Goal: Information Seeking & Learning: Understand process/instructions

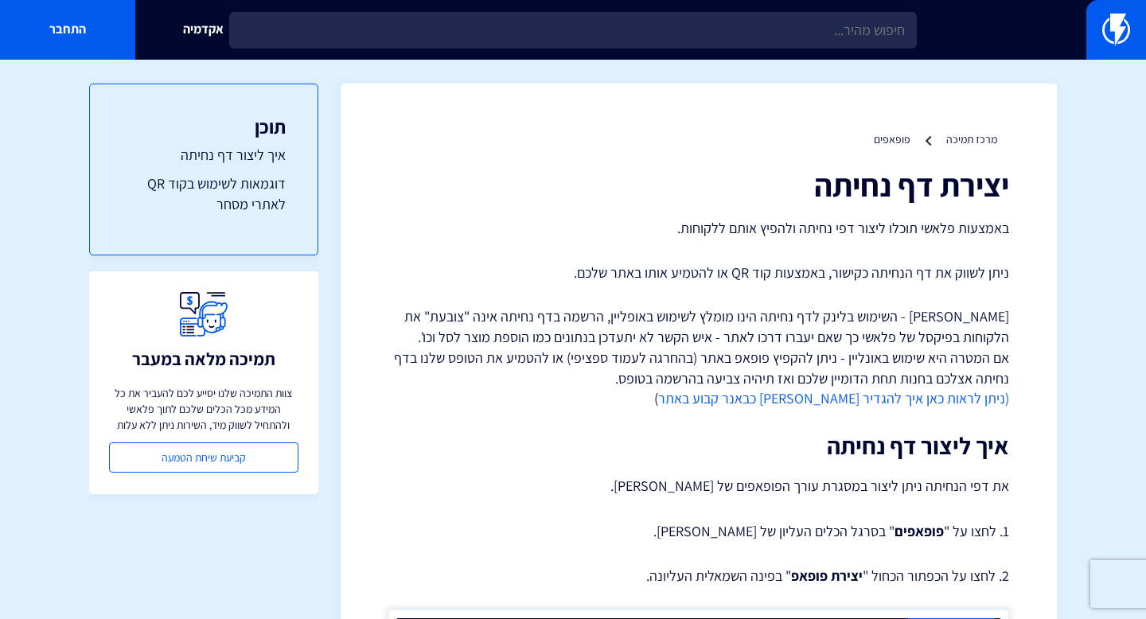
click at [813, 231] on p "באמצעות פלאשי תוכלו ליצור דפי נחיתה ולהפיץ אותם ללקוחות." at bounding box center [698, 228] width 621 height 21
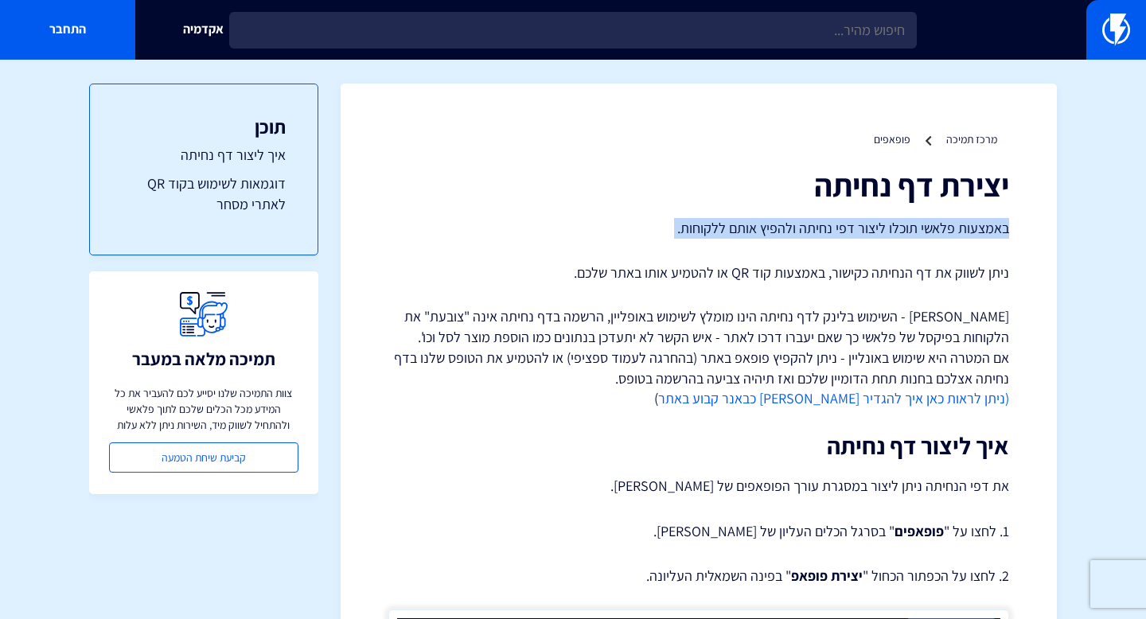
click at [813, 231] on p "באמצעות פלאשי תוכלו ליצור דפי נחיתה ולהפיץ אותם ללקוחות." at bounding box center [698, 228] width 621 height 21
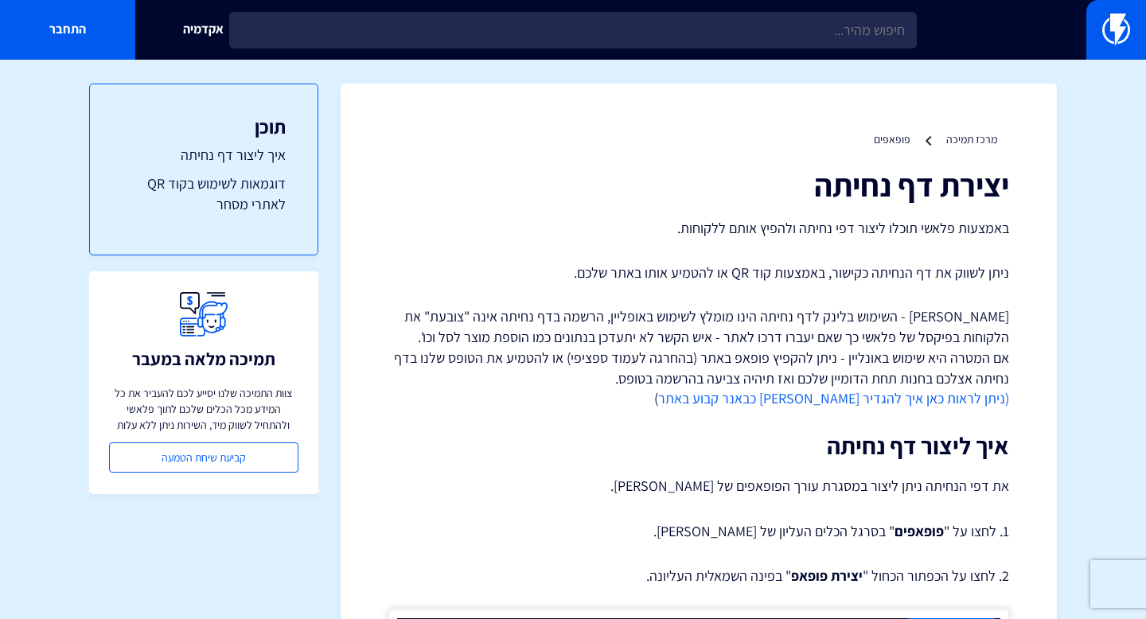
click at [827, 271] on p "ניתן לשווק את דף הנחיתה כקישור, באמצעות קוד QR או להטמיע אותו באתר שלכם." at bounding box center [698, 273] width 621 height 21
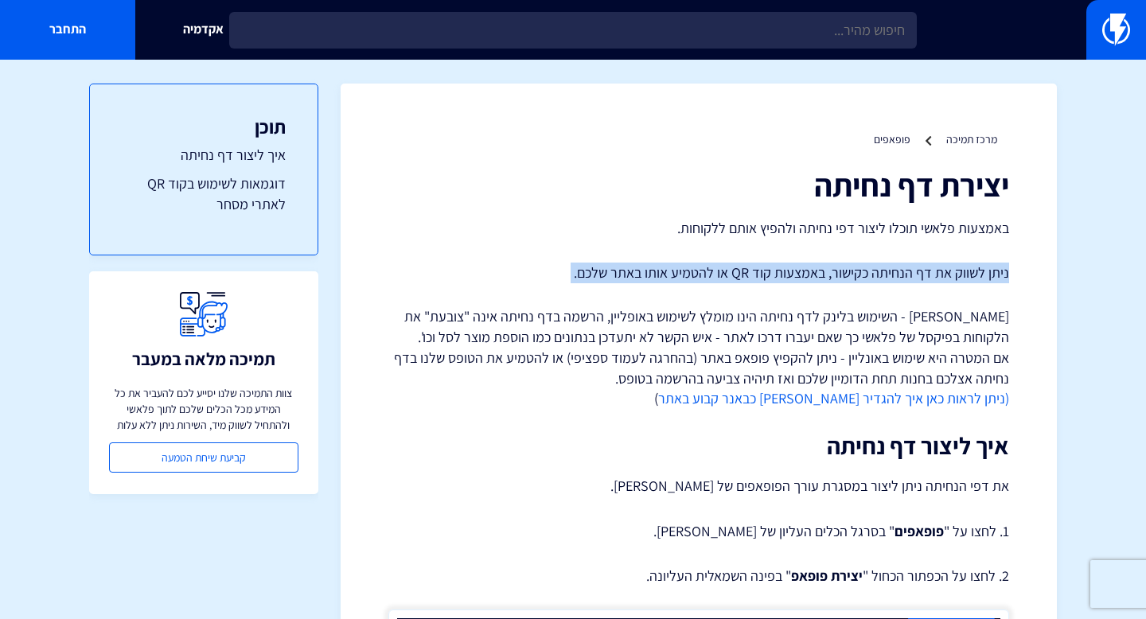
click at [827, 271] on p "ניתן לשווק את דף הנחיתה כקישור, באמצעות קוד QR או להטמיע אותו באתר שלכם." at bounding box center [698, 273] width 621 height 21
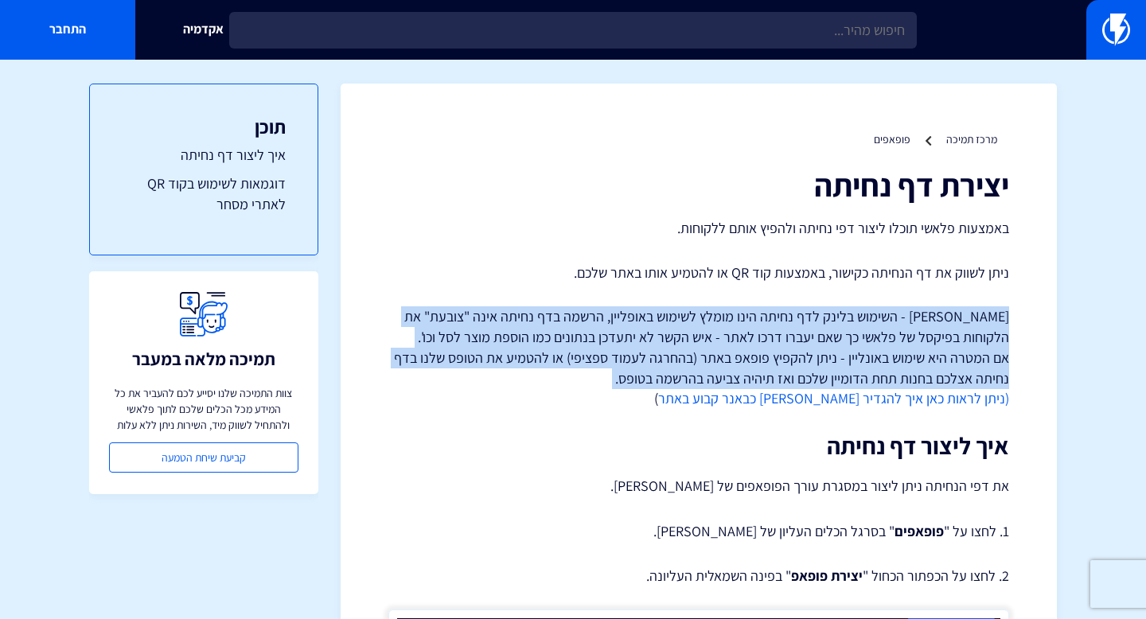
drag, startPoint x: 834, startPoint y: 304, endPoint x: 785, endPoint y: 346, distance: 64.9
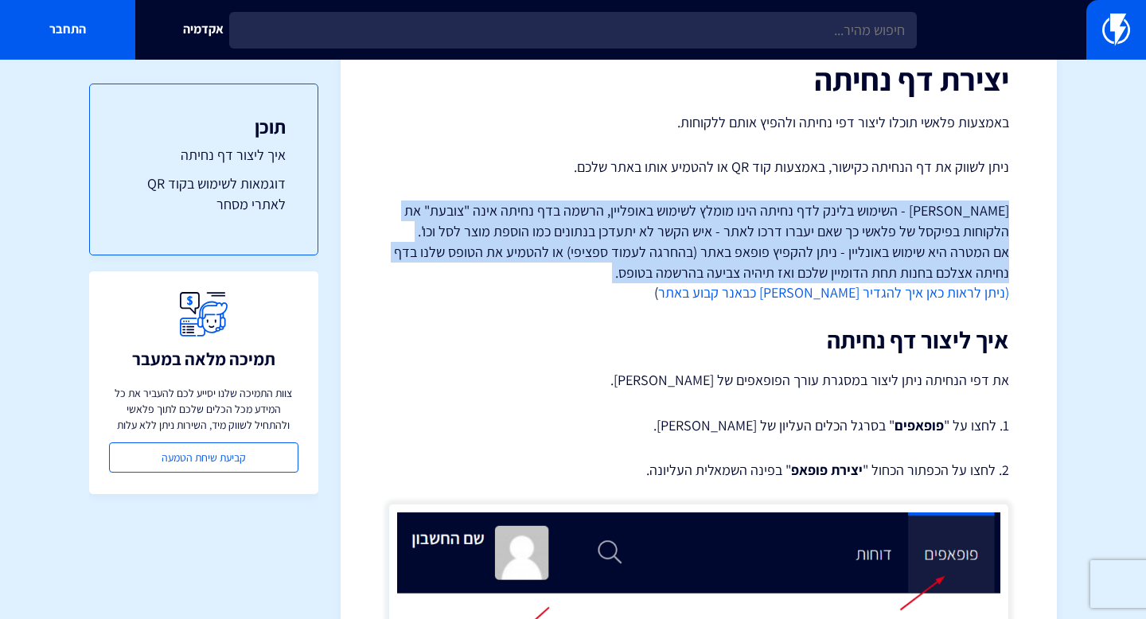
scroll to position [277, 0]
